Goal: Information Seeking & Learning: Learn about a topic

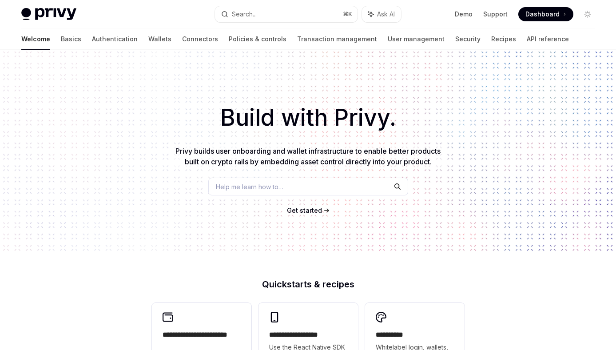
click at [303, 155] on span "Privy builds user onboarding and wallet infrastructure to enable better product…" at bounding box center [308, 157] width 265 height 20
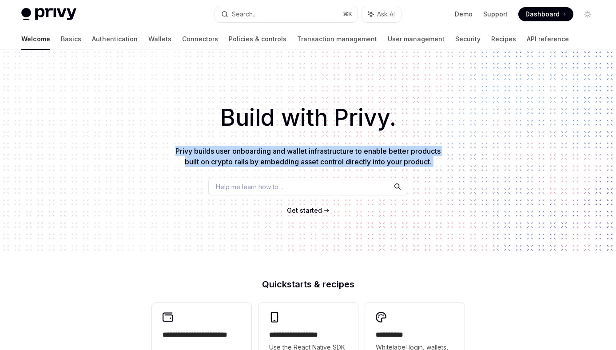
click at [303, 155] on span "Privy builds user onboarding and wallet infrastructure to enable better product…" at bounding box center [308, 157] width 265 height 20
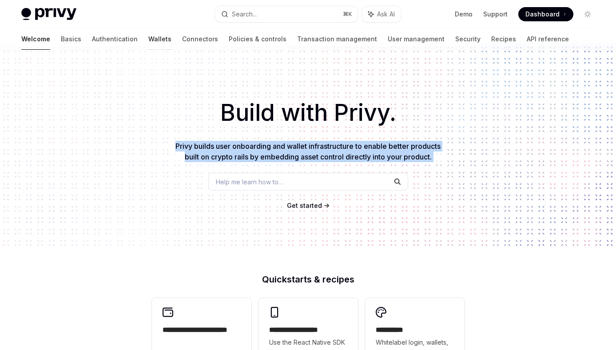
click at [148, 36] on link "Wallets" at bounding box center [159, 38] width 23 height 21
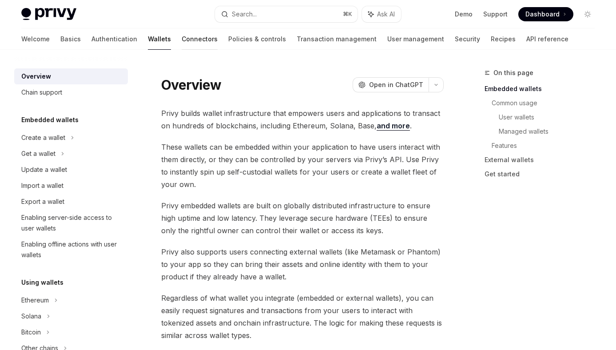
click at [182, 44] on link "Connectors" at bounding box center [200, 38] width 36 height 21
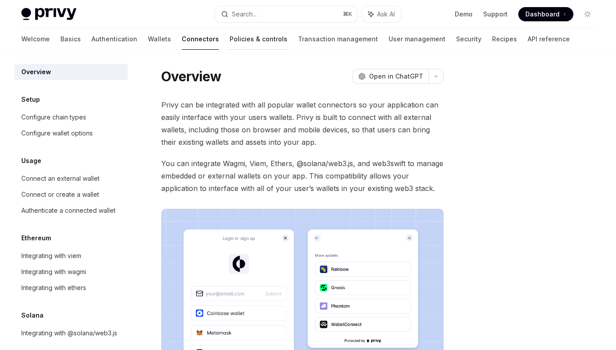
click at [230, 41] on link "Policies & controls" at bounding box center [259, 38] width 58 height 21
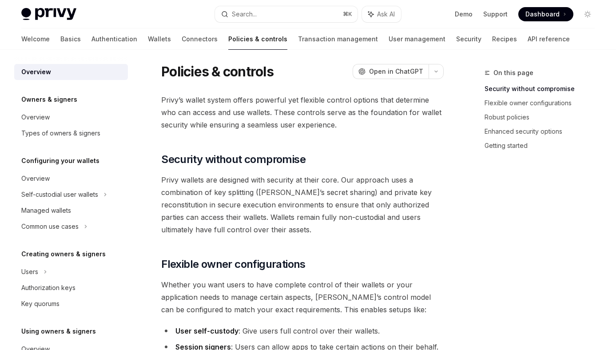
scroll to position [5, 0]
click at [92, 29] on link "Authentication" at bounding box center [115, 38] width 46 height 21
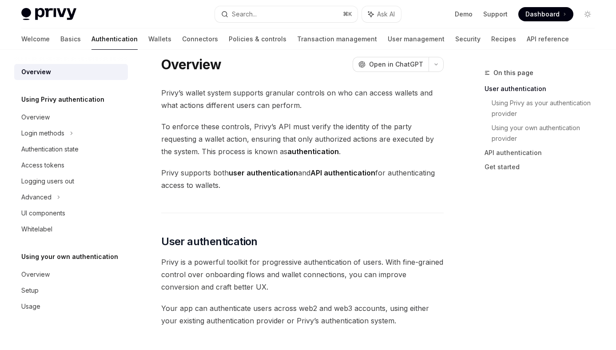
scroll to position [12, 0]
click at [148, 42] on link "Wallets" at bounding box center [159, 38] width 23 height 21
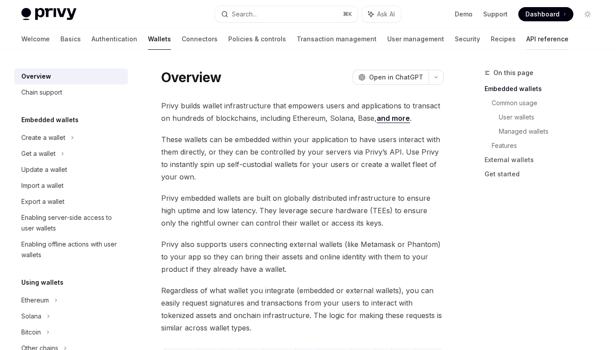
click at [527, 40] on link "API reference" at bounding box center [548, 38] width 42 height 21
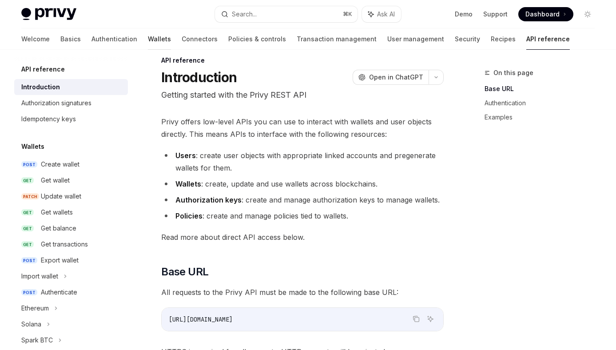
click at [148, 42] on link "Wallets" at bounding box center [159, 38] width 23 height 21
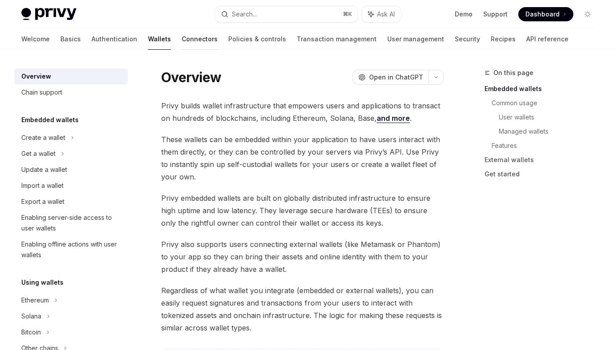
click at [182, 41] on link "Connectors" at bounding box center [200, 38] width 36 height 21
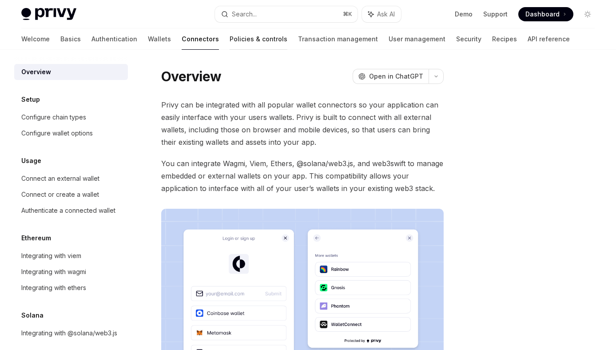
click at [230, 45] on link "Policies & controls" at bounding box center [259, 38] width 58 height 21
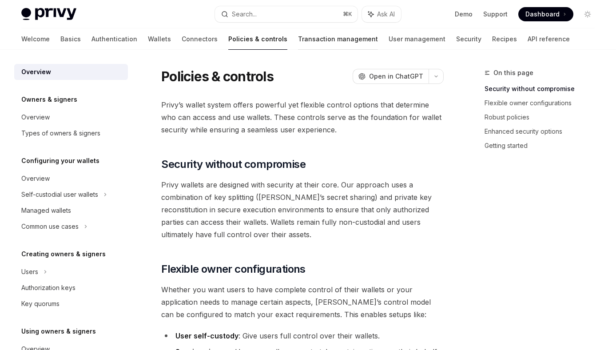
click at [298, 45] on link "Transaction management" at bounding box center [338, 38] width 80 height 21
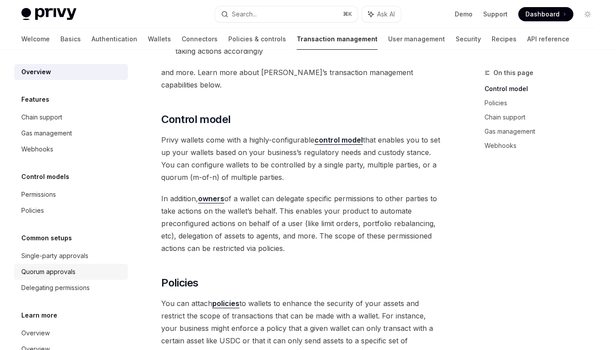
scroll to position [41, 0]
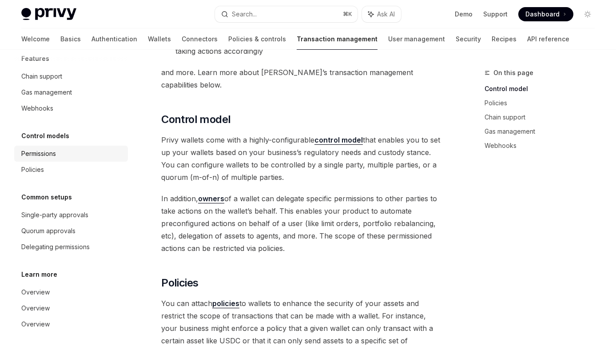
click at [54, 154] on div "Permissions" at bounding box center [38, 153] width 35 height 11
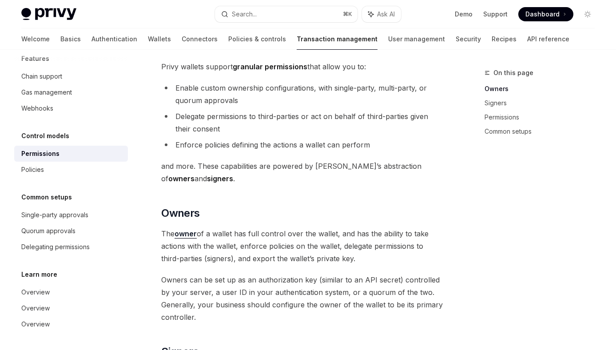
scroll to position [52, 0]
click at [235, 144] on li "Enforce policies defining the actions a wallet can perform" at bounding box center [302, 144] width 283 height 12
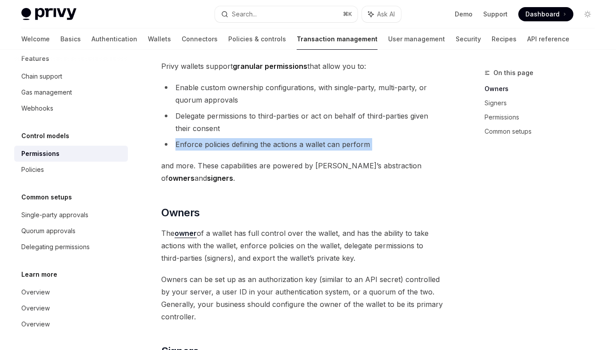
click at [235, 144] on li "Enforce policies defining the actions a wallet can perform" at bounding box center [302, 144] width 283 height 12
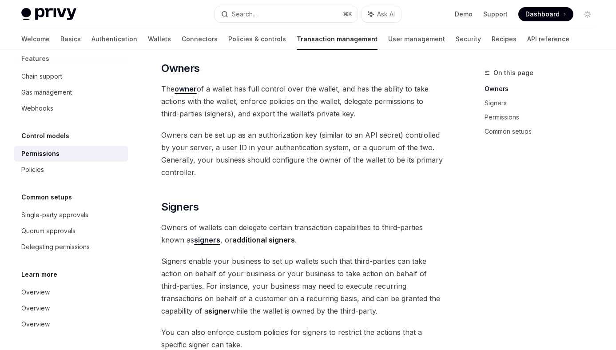
scroll to position [0, 0]
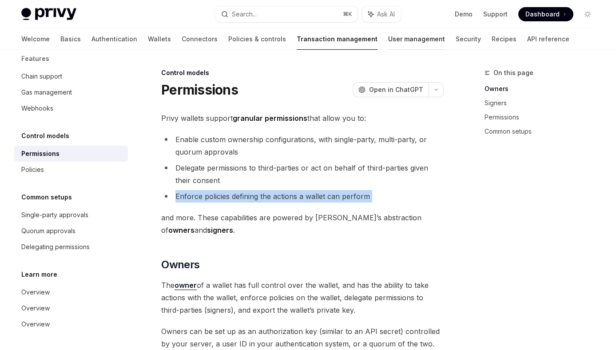
click at [388, 42] on link "User management" at bounding box center [416, 38] width 57 height 21
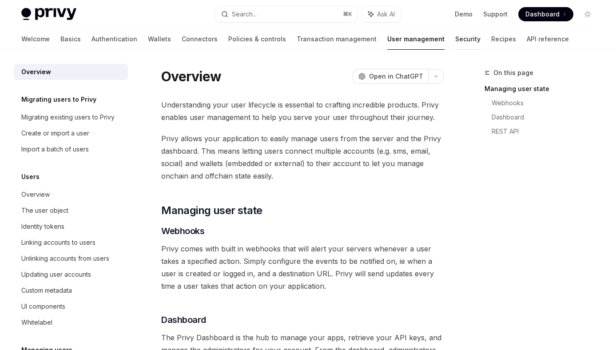
click at [455, 43] on link "Security" at bounding box center [467, 38] width 25 height 21
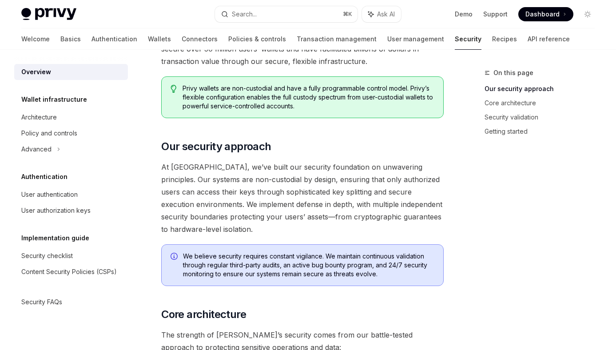
scroll to position [28, 0]
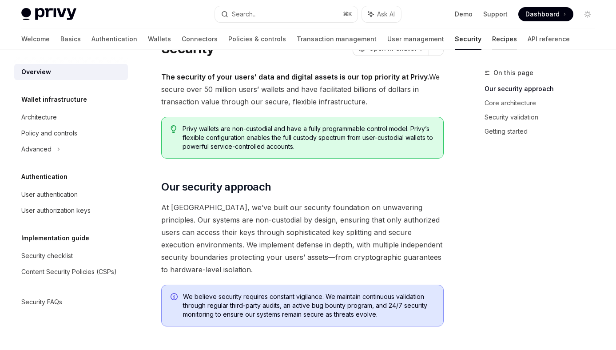
click at [492, 35] on link "Recipes" at bounding box center [504, 38] width 25 height 21
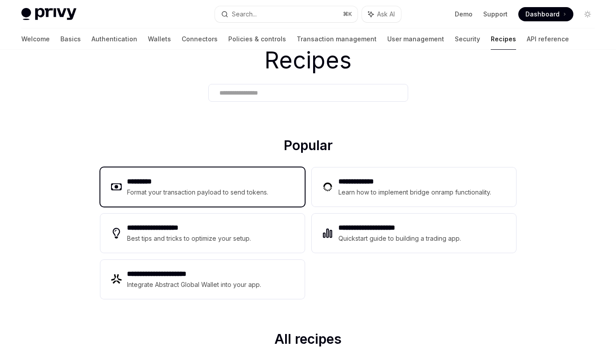
scroll to position [70, 0]
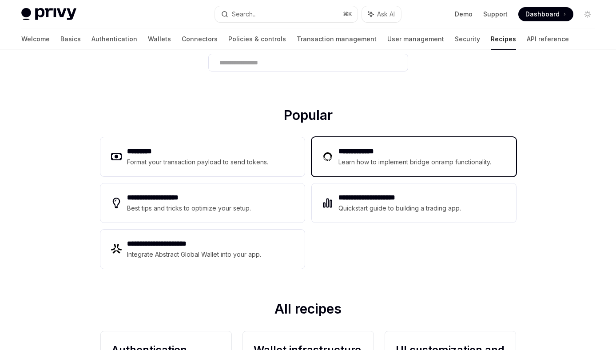
click at [366, 155] on h2 "**********" at bounding box center [417, 151] width 156 height 11
type textarea "*"
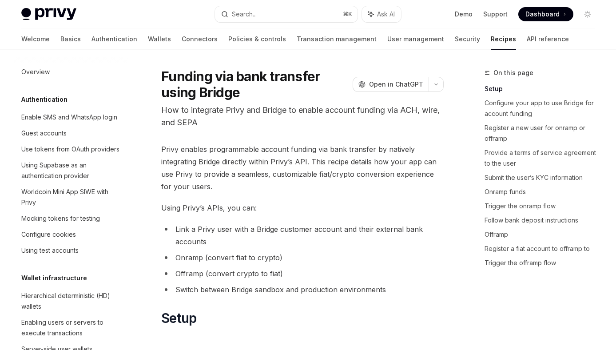
click at [248, 120] on p "How to integrate Privy and Bridge to enable account funding via ACH, wire, and …" at bounding box center [302, 116] width 283 height 25
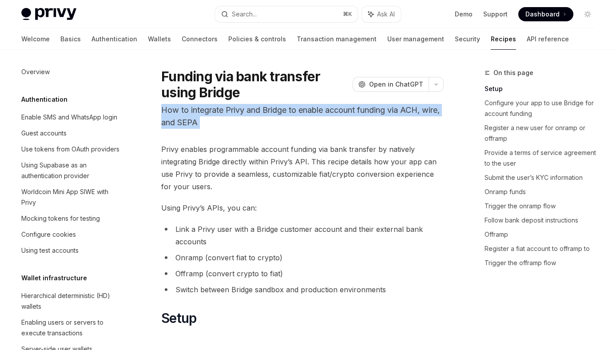
click at [248, 120] on p "How to integrate Privy and Bridge to enable account funding via ACH, wire, and …" at bounding box center [302, 116] width 283 height 25
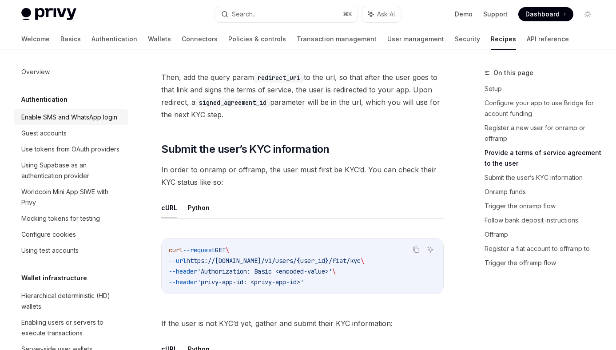
scroll to position [699, 0]
